Goal: Task Accomplishment & Management: Complete application form

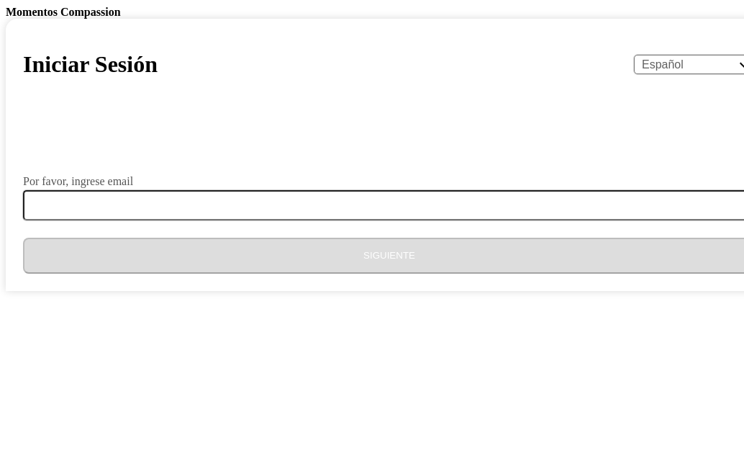
select select "es"
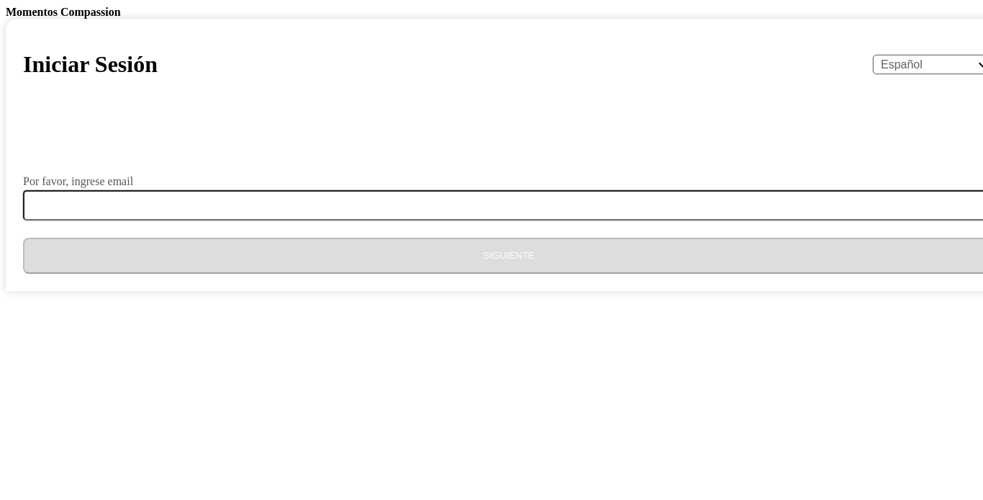
click at [358, 274] on form "Por favor, ingrese email Siguiente" at bounding box center [509, 197] width 972 height 151
click at [133, 187] on label "Por favor, ingrese email" at bounding box center [78, 182] width 110 height 12
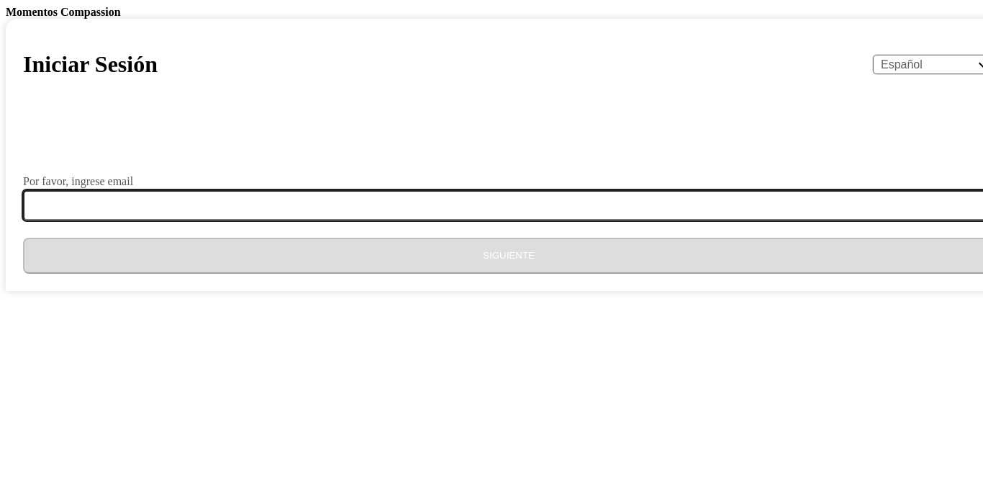
click at [379, 220] on input "Por favor, ingrese email" at bounding box center [517, 205] width 989 height 30
type input "[EMAIL_ADDRESS][DOMAIN_NAME]"
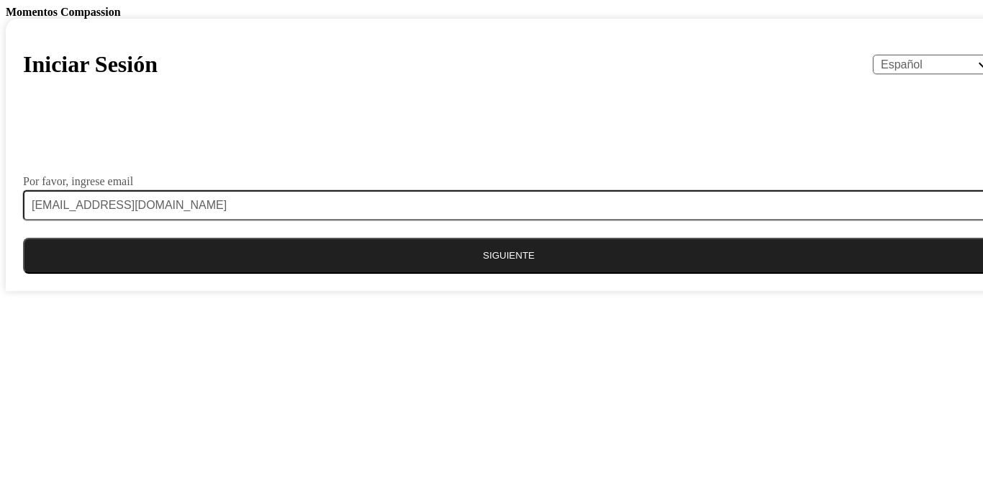
click at [501, 274] on button "Siguiente" at bounding box center [509, 256] width 972 height 36
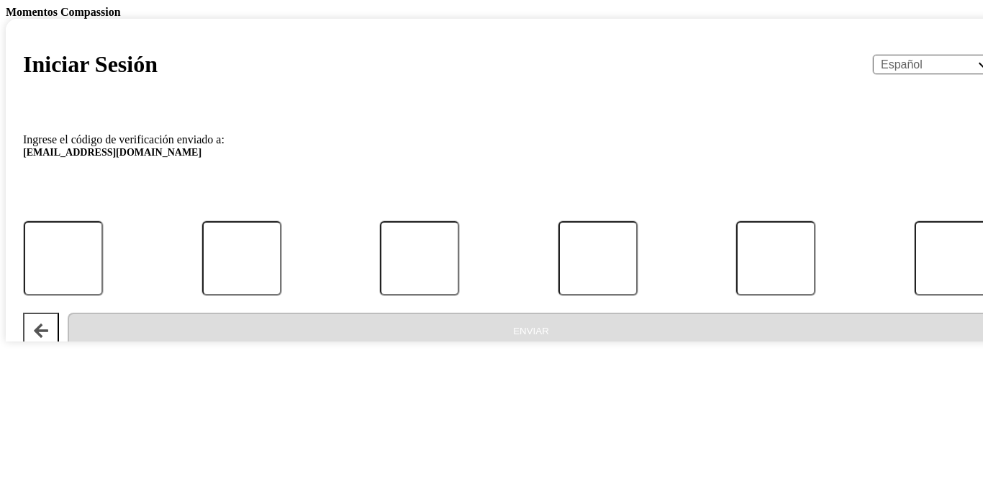
click at [464, 165] on p "Ingrese el código de verificación enviado a: solecito.vane72@gmail.com" at bounding box center [509, 149] width 972 height 31
click at [59, 348] on button "Atrás" at bounding box center [41, 330] width 36 height 36
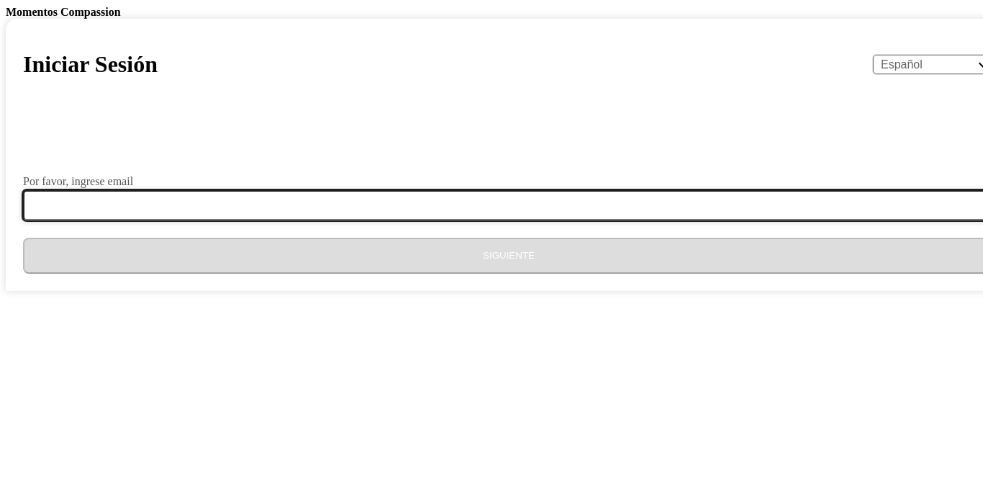
click at [362, 220] on input "Por favor, ingrese email" at bounding box center [517, 205] width 989 height 30
type input "[EMAIL_ADDRESS][DOMAIN_NAME]"
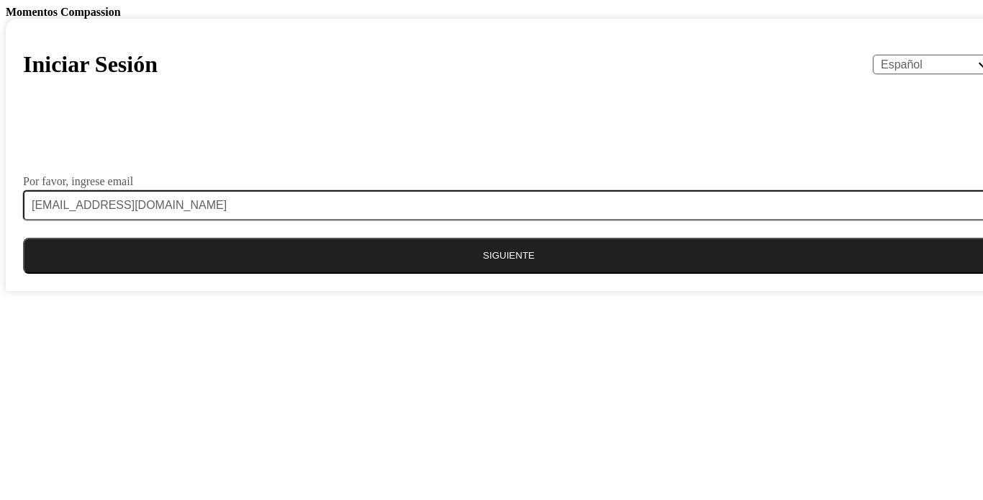
click at [482, 274] on button "Siguiente" at bounding box center [509, 256] width 972 height 36
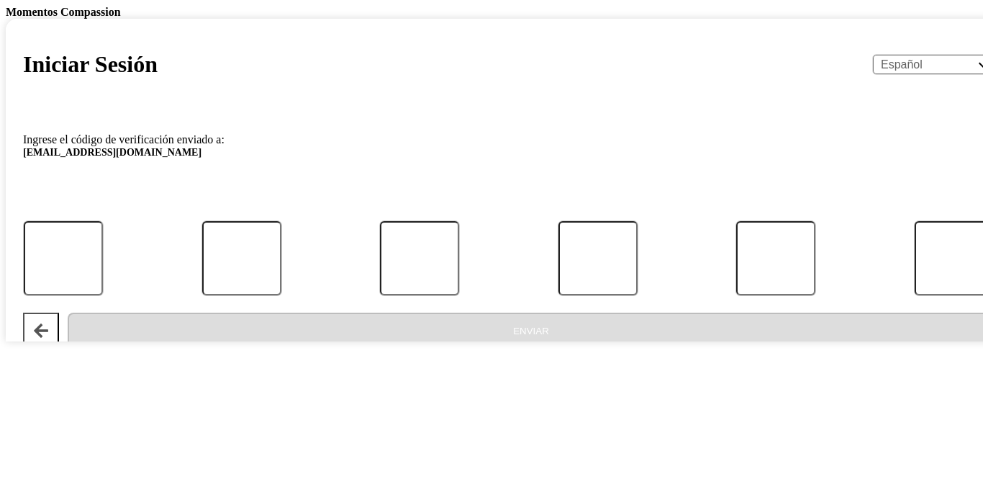
click at [367, 348] on div "Enviar" at bounding box center [509, 330] width 972 height 36
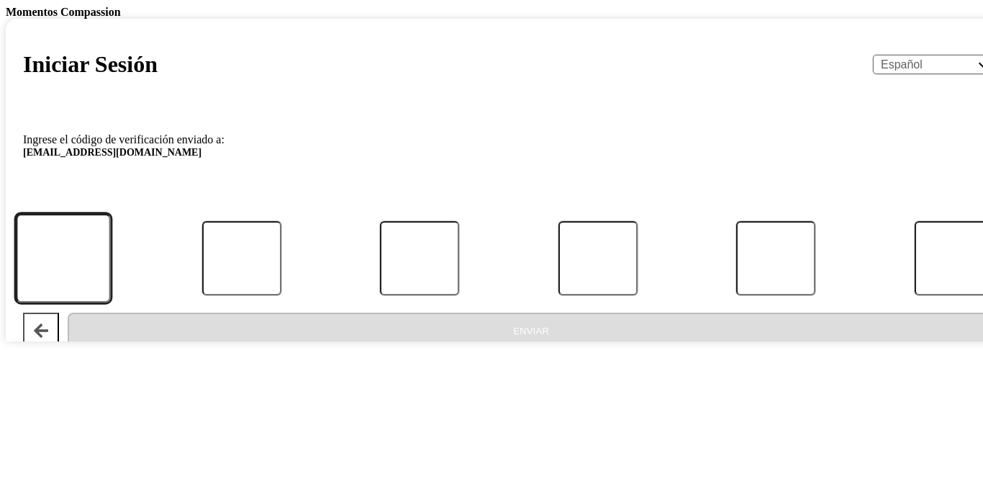
click at [111, 303] on input "Código" at bounding box center [63, 258] width 95 height 89
type input "0"
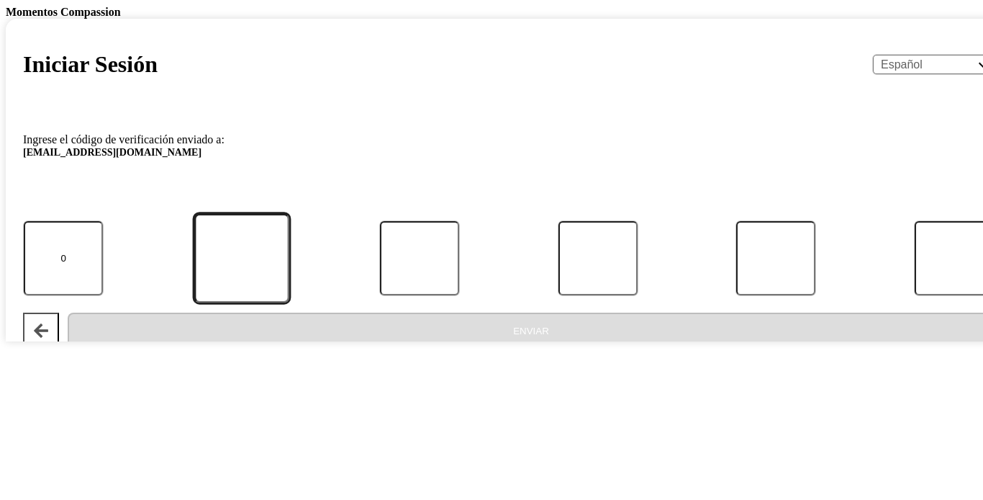
type input "4"
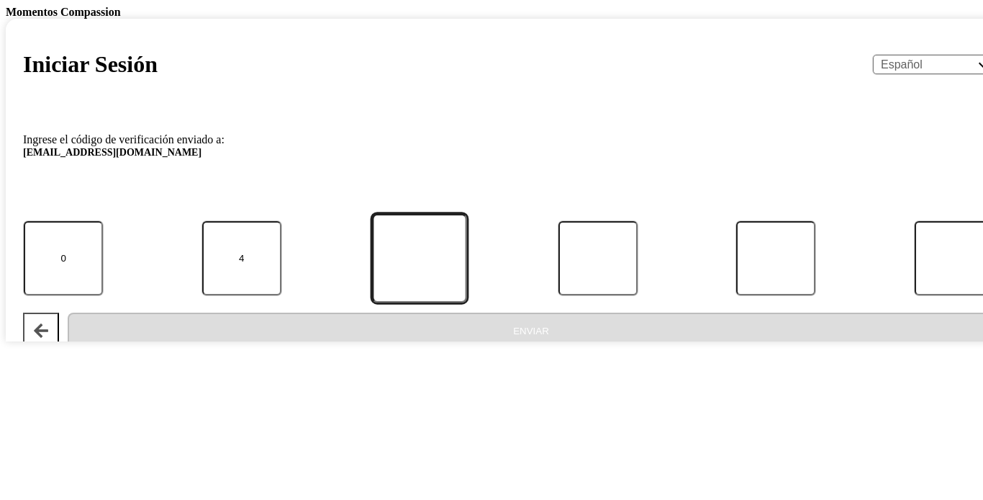
type input "7"
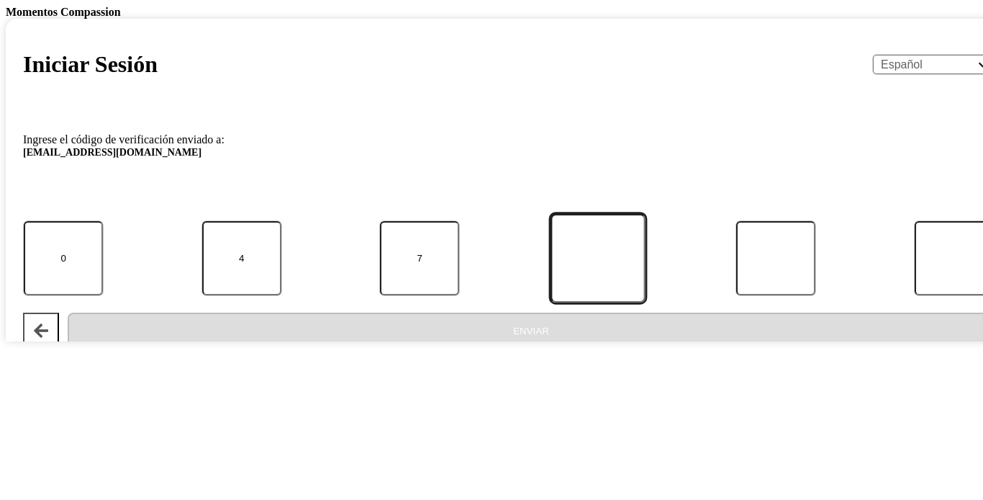
type input "8"
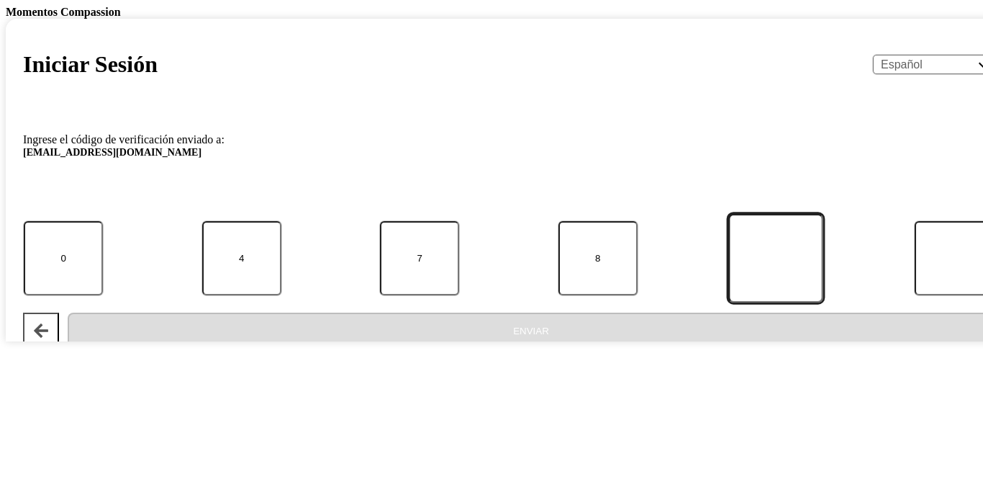
type input "9"
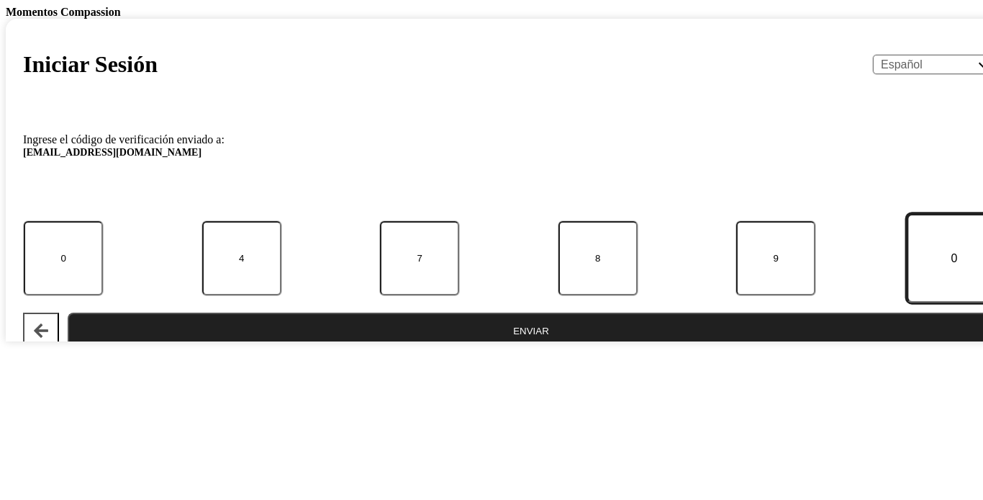
type input "0"
click at [519, 348] on button "Enviar" at bounding box center [531, 330] width 927 height 36
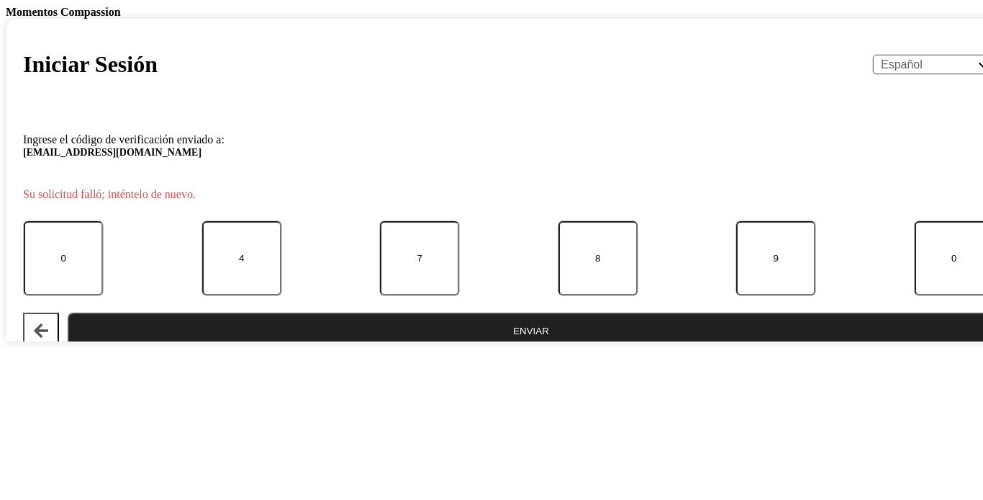
click at [505, 348] on button "Enviar" at bounding box center [531, 330] width 927 height 36
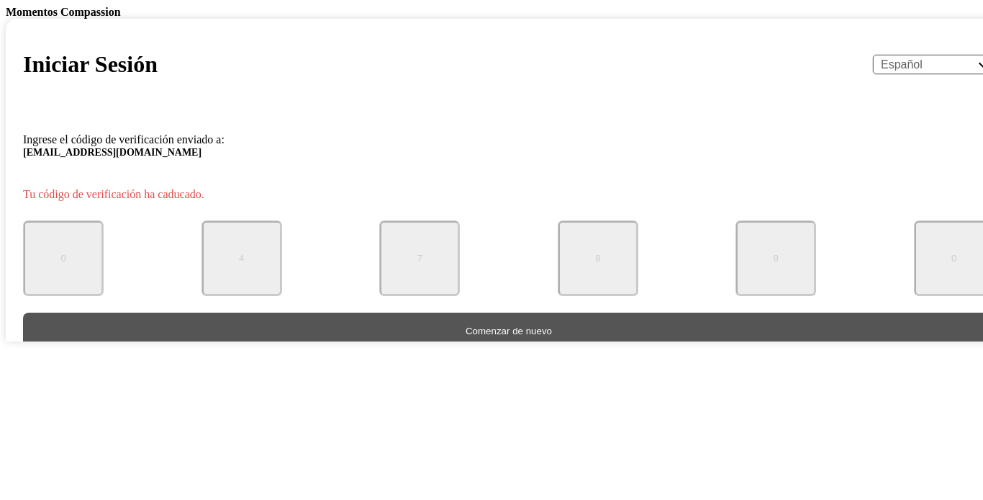
click at [446, 348] on button "Comenzar de nuevo" at bounding box center [509, 330] width 972 height 36
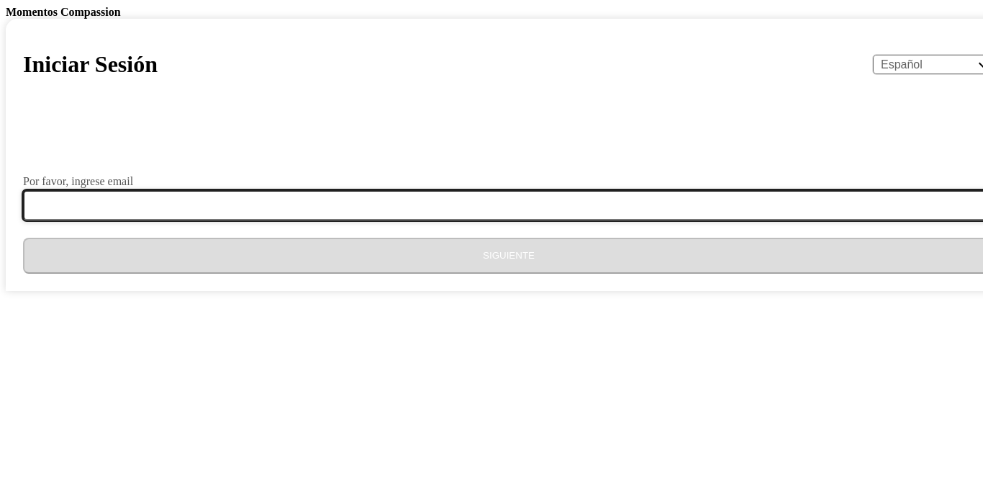
click at [382, 220] on input "Por favor, ingrese email" at bounding box center [517, 205] width 989 height 30
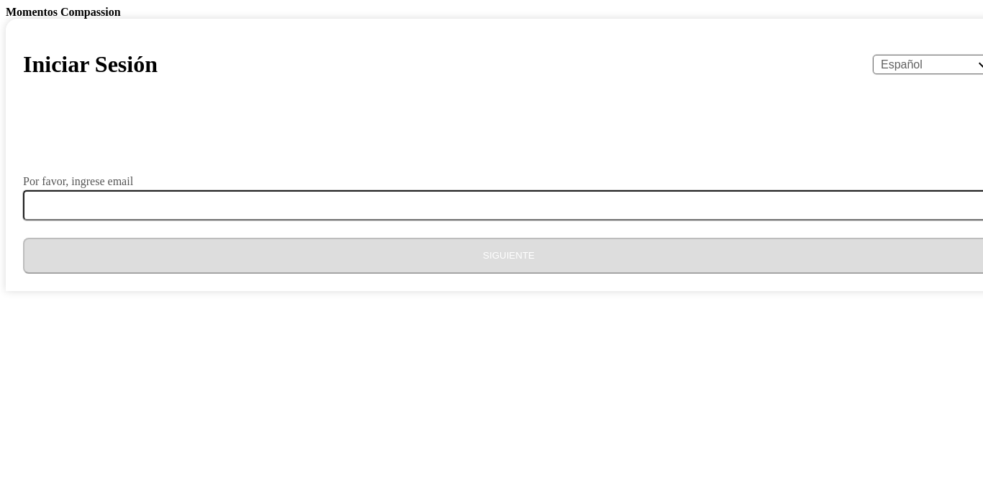
select select "es"
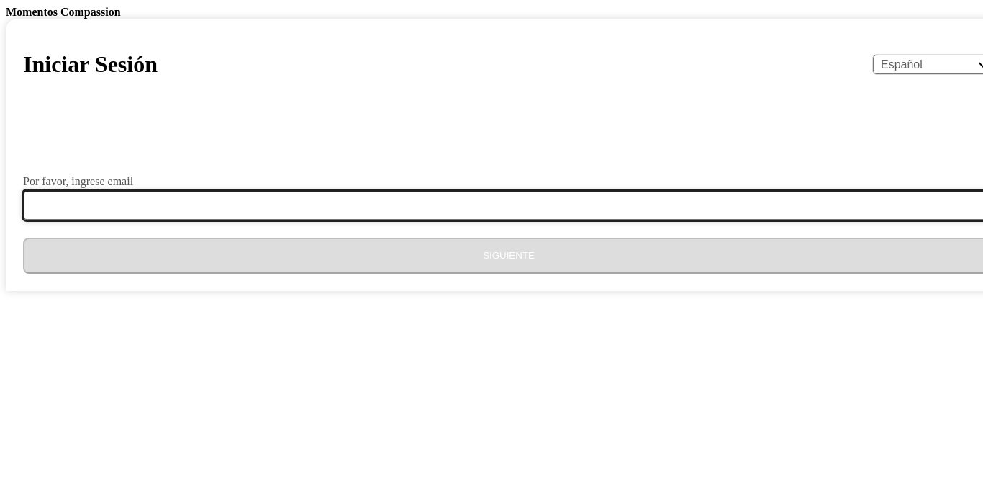
click at [411, 220] on input "Por favor, ingrese email" at bounding box center [517, 205] width 989 height 30
type input "[EMAIL_ADDRESS][DOMAIN_NAME]"
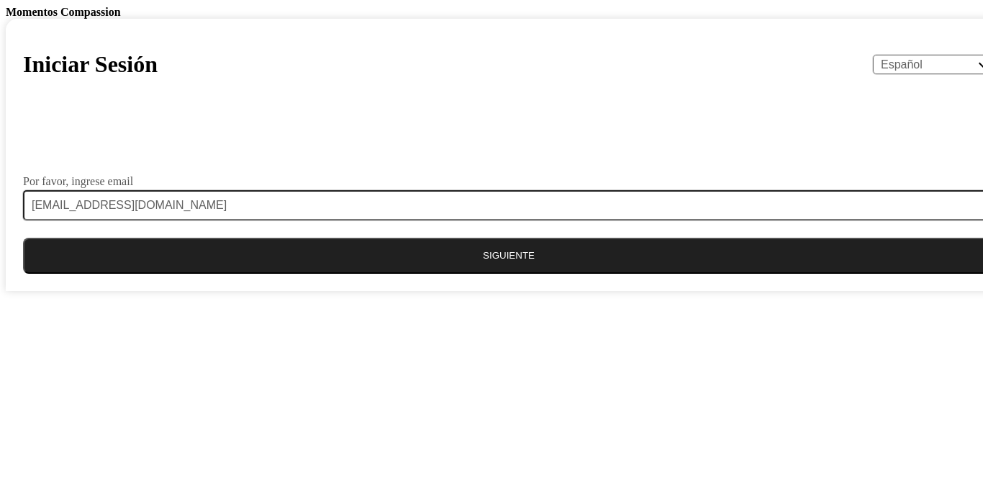
click at [475, 274] on button "Siguiente" at bounding box center [509, 256] width 972 height 36
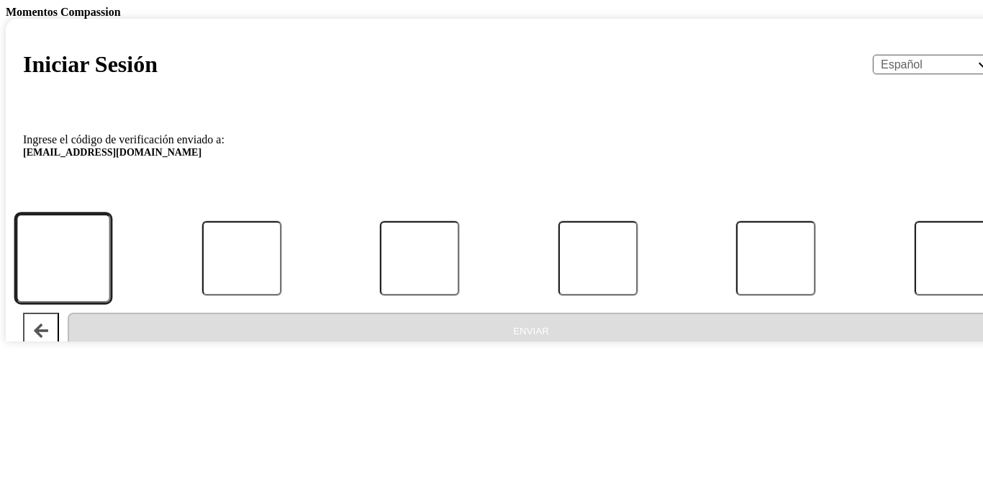
click at [111, 303] on input "Código" at bounding box center [63, 258] width 95 height 89
type input "6"
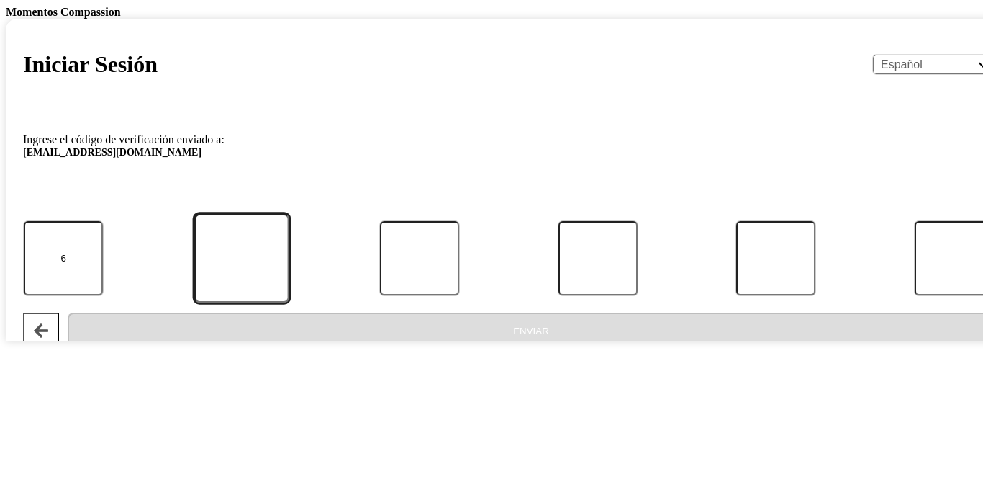
type input "6"
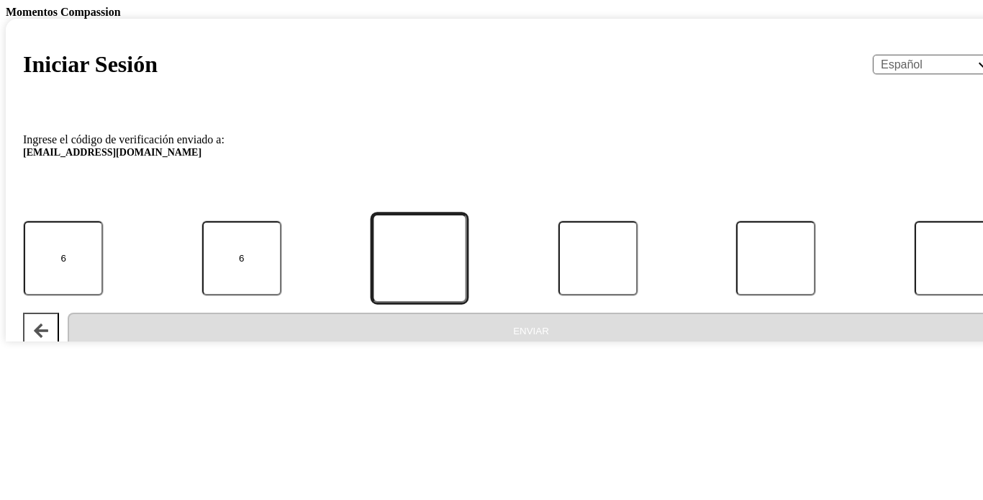
type input "9"
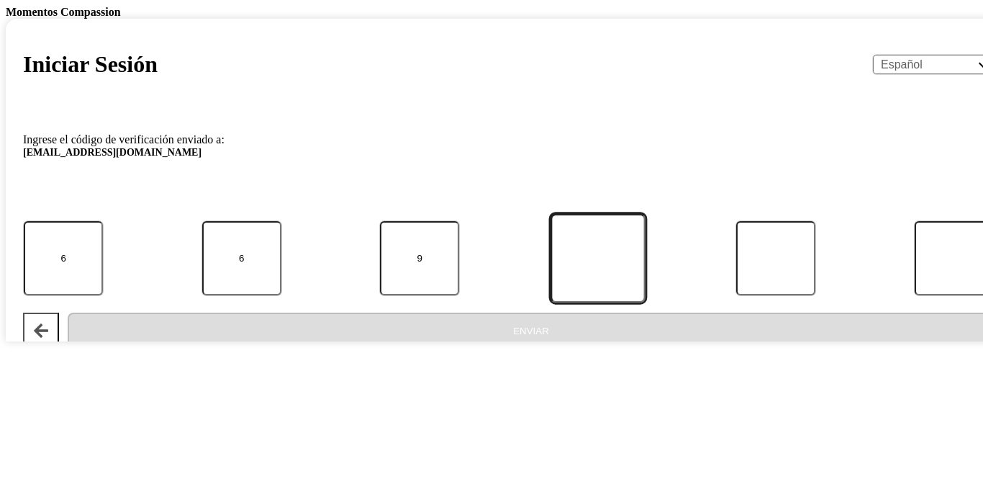
type input "9"
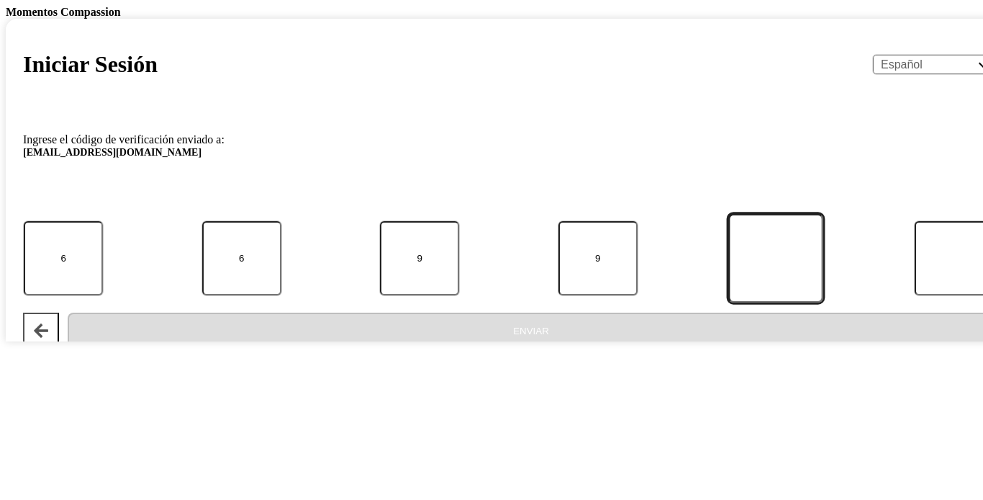
type input "2"
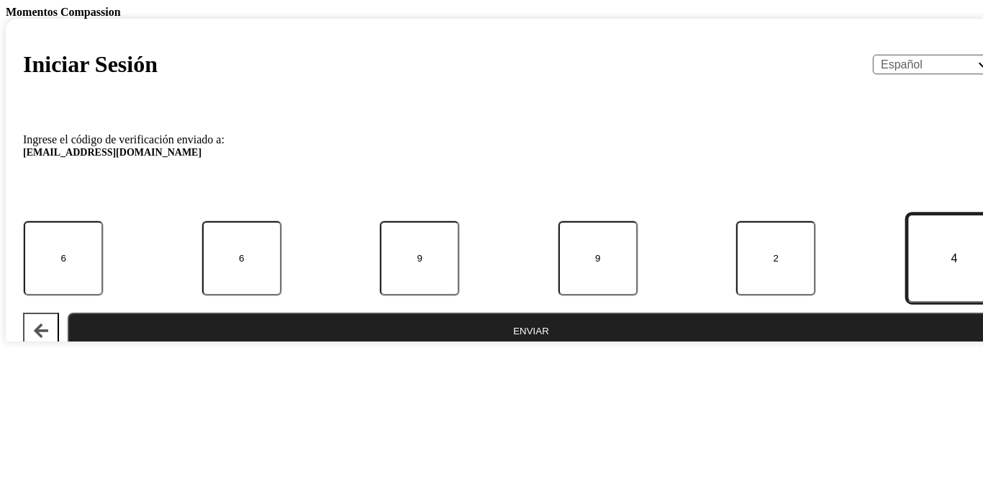
type input "4"
click at [500, 348] on button "Enviar" at bounding box center [531, 330] width 927 height 36
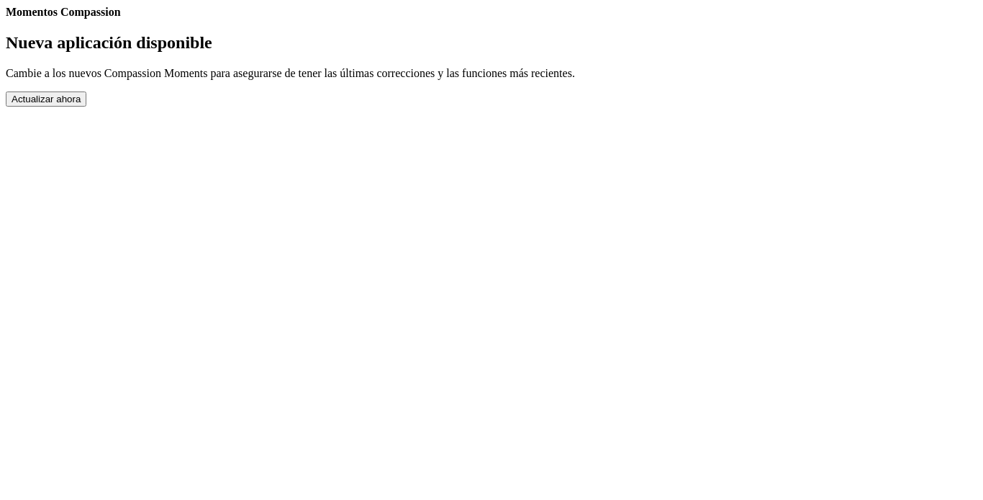
click at [86, 107] on button "Actualizar ahora" at bounding box center [46, 98] width 81 height 15
